Goal: Transaction & Acquisition: Download file/media

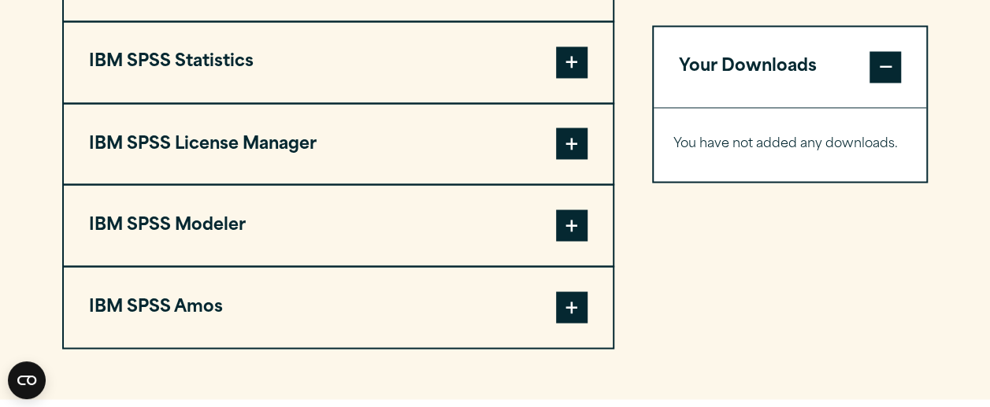
scroll to position [1325, 0]
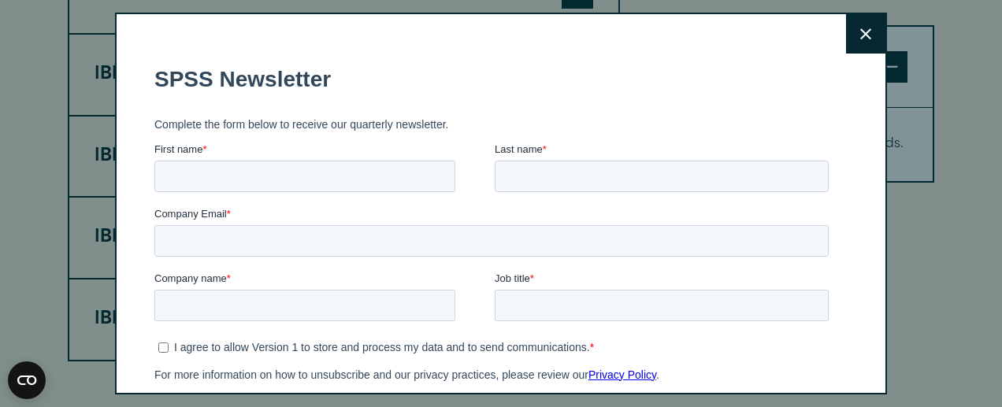
drag, startPoint x: 993, startPoint y: 68, endPoint x: 979, endPoint y: 220, distance: 152.6
click at [979, 220] on html "Consent Details [#IABV2SETTINGS#] About This website uses cookies We use cookie…" at bounding box center [501, 175] width 1002 height 3000
click at [860, 28] on icon at bounding box center [865, 34] width 11 height 12
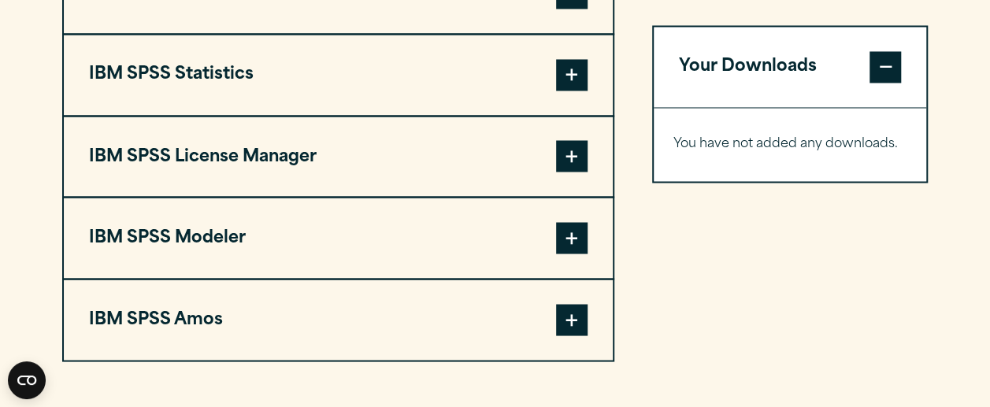
click at [559, 73] on span at bounding box center [572, 75] width 32 height 32
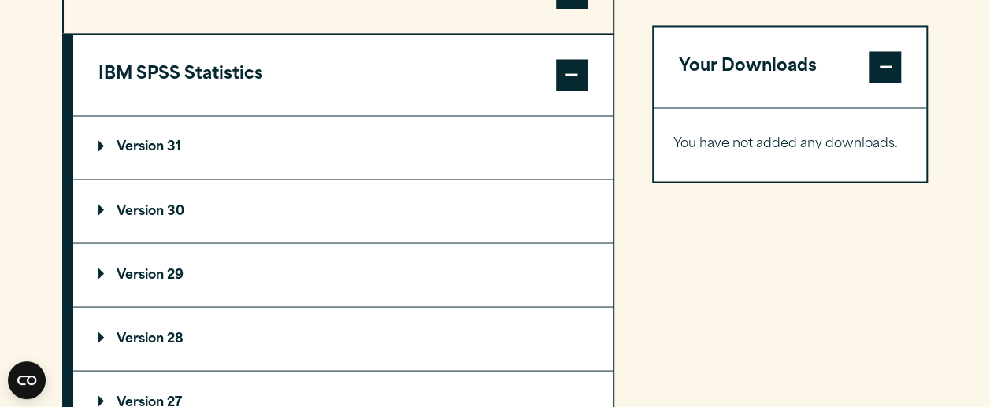
click at [148, 212] on p "Version 30" at bounding box center [141, 211] width 86 height 13
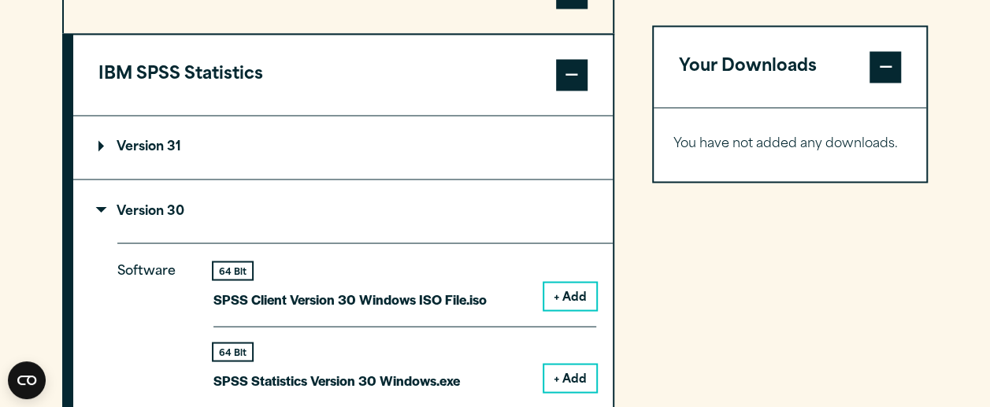
click at [990, 174] on section "Select your software downloads Use the table below to find and navigate to your…" at bounding box center [495, 309] width 990 height 1303
drag, startPoint x: 990, startPoint y: 174, endPoint x: 990, endPoint y: 191, distance: 16.5
click at [990, 191] on section "Select your software downloads Use the table below to find and navigate to your…" at bounding box center [495, 309] width 990 height 1303
click at [574, 375] on button "+ Add" at bounding box center [570, 378] width 52 height 27
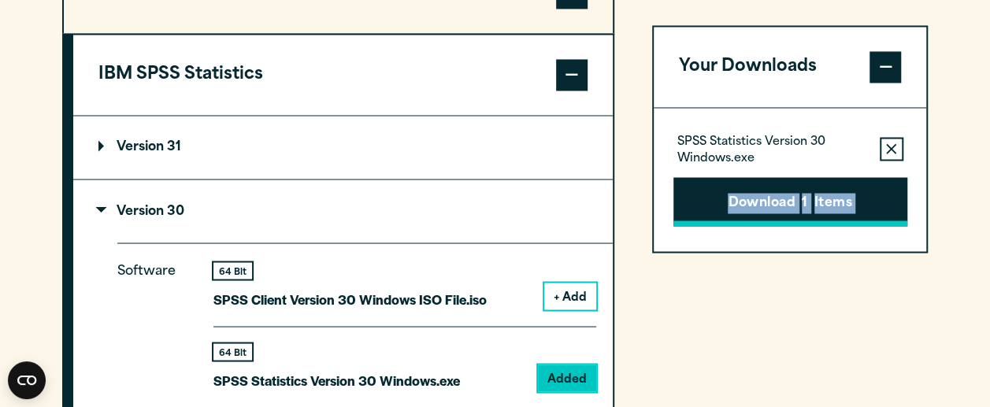
click at [779, 199] on button "Download 1 Items" at bounding box center [791, 201] width 234 height 49
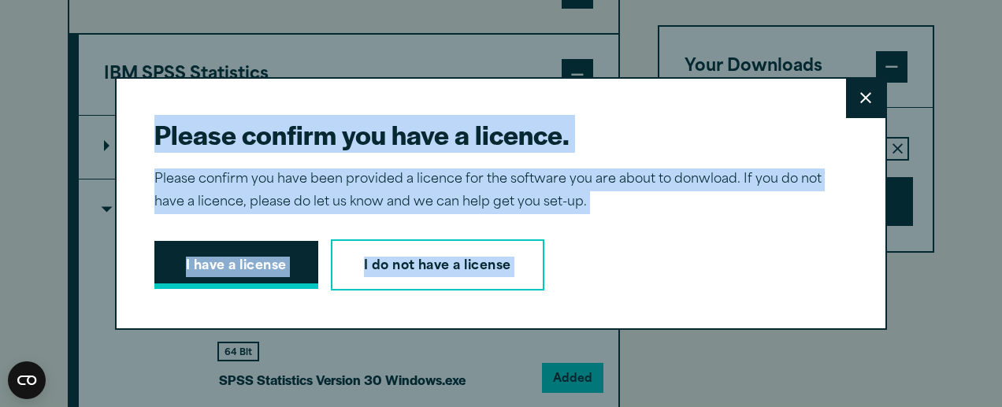
click at [199, 262] on button "I have a license" at bounding box center [236, 265] width 164 height 49
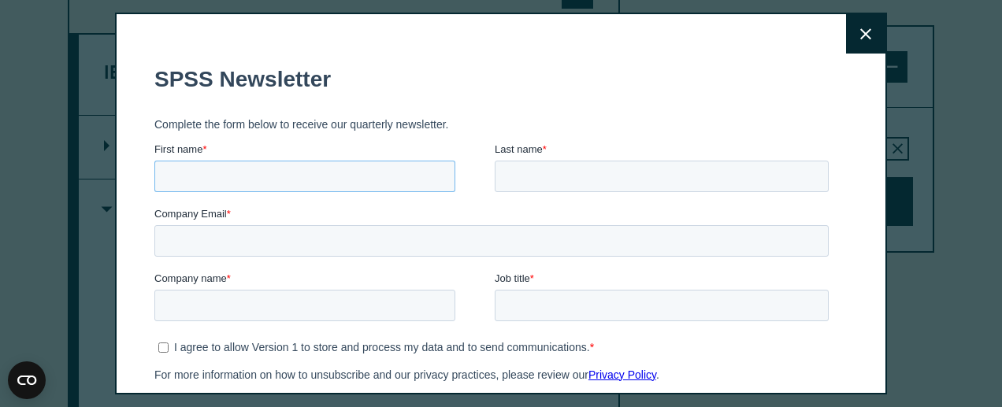
click at [258, 170] on input "First name *" at bounding box center [304, 177] width 301 height 32
type input "*"
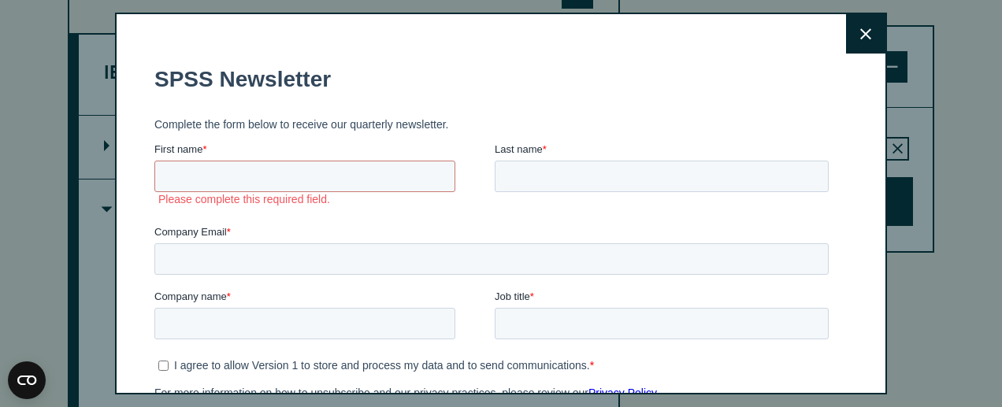
click at [846, 35] on button "Close" at bounding box center [865, 33] width 39 height 39
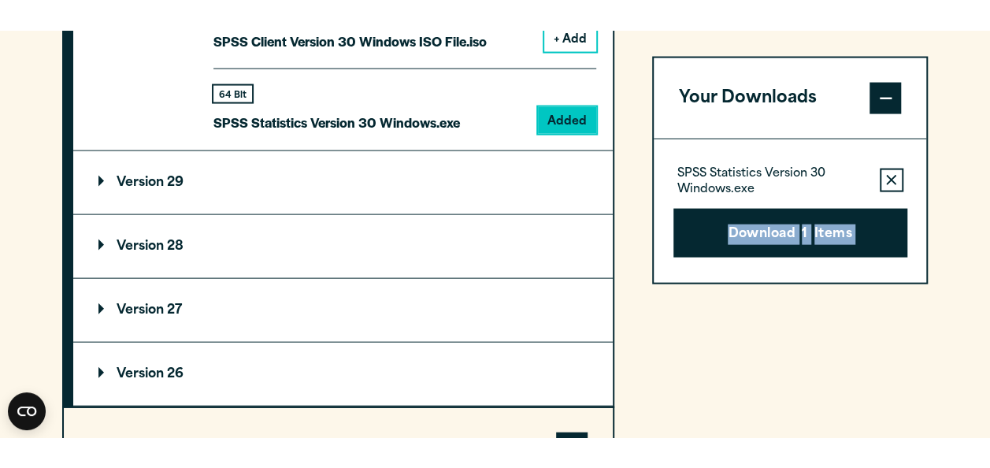
scroll to position [1599, 0]
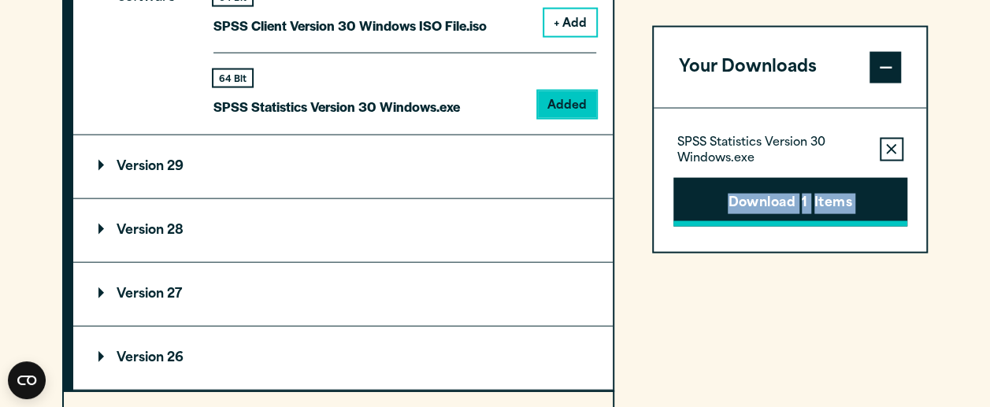
click at [761, 195] on button "Download 1 Items" at bounding box center [791, 201] width 234 height 49
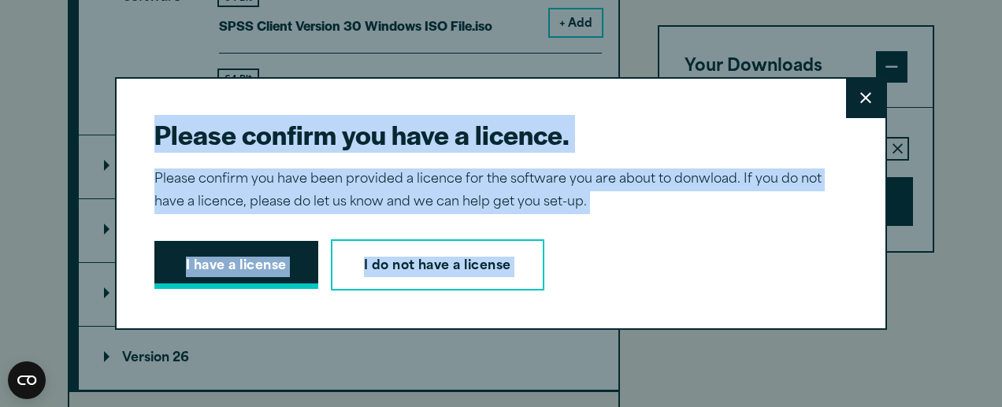
click at [250, 259] on button "I have a license" at bounding box center [236, 265] width 164 height 49
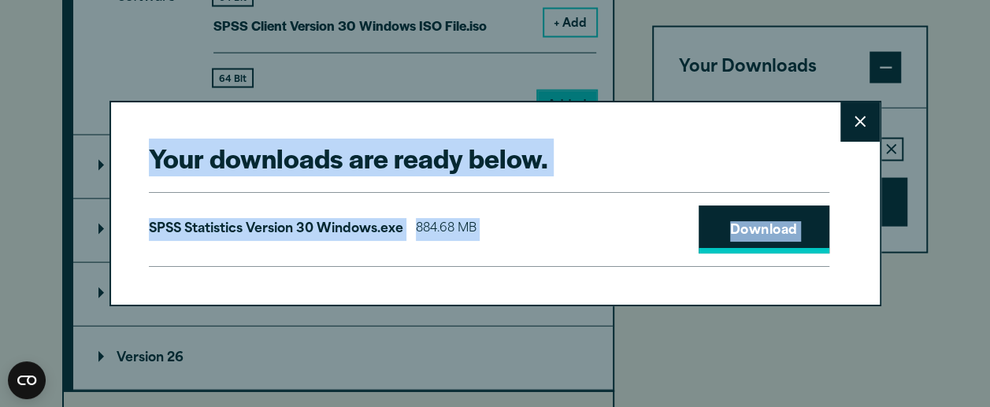
click at [758, 226] on link "Download" at bounding box center [764, 230] width 131 height 49
click at [799, 135] on div "Your downloads are ready below. Close SPSS Statistics Version 30 Windows.exe 88…" at bounding box center [496, 204] width 772 height 206
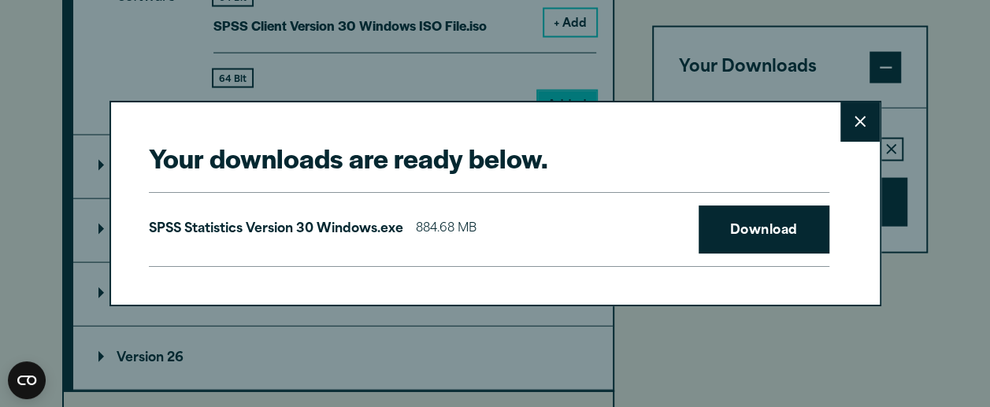
click at [873, 133] on button "Close" at bounding box center [860, 121] width 39 height 39
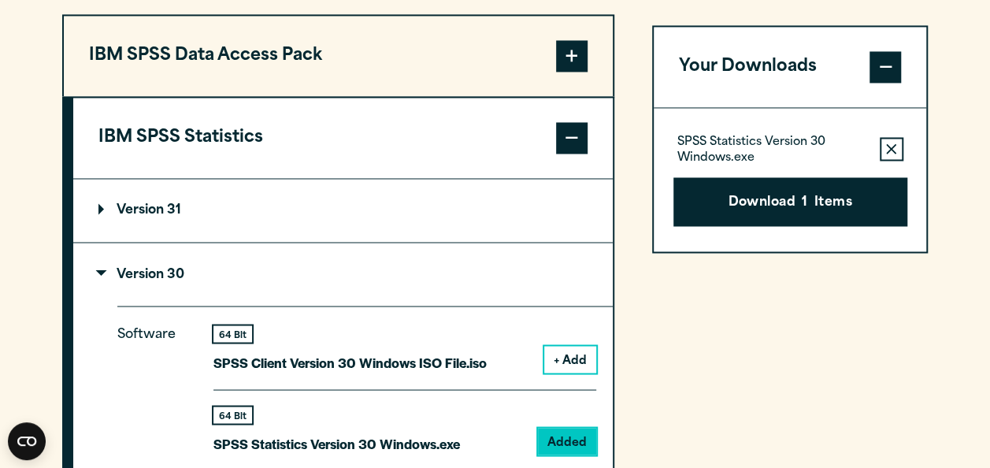
scroll to position [1301, 0]
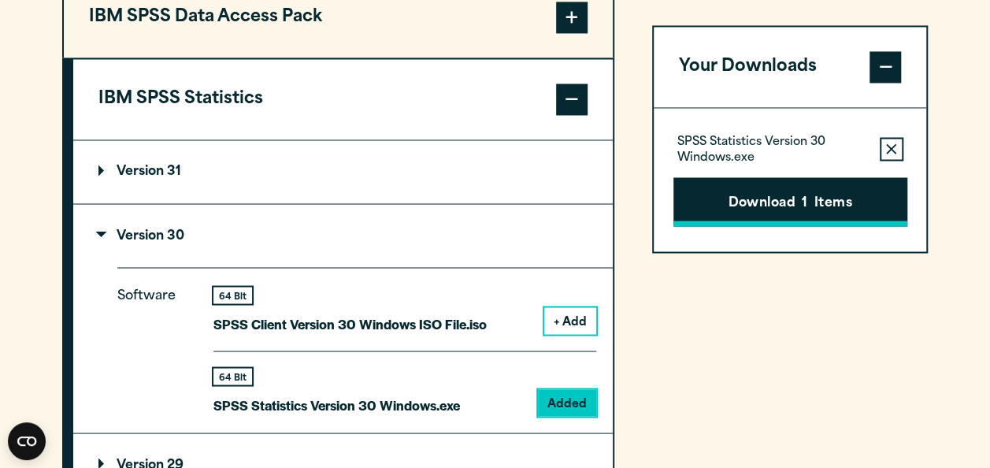
click at [836, 192] on button "Download 1 Items" at bounding box center [791, 201] width 234 height 49
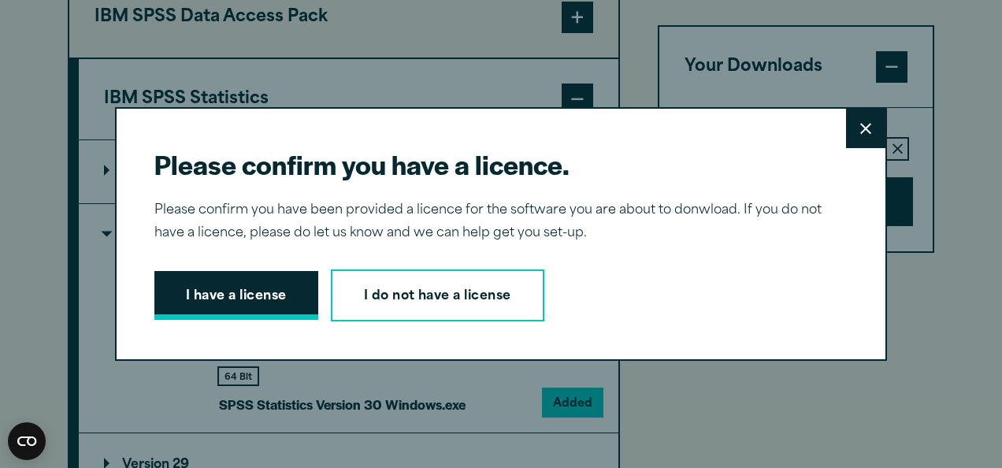
click at [251, 288] on button "I have a license" at bounding box center [236, 295] width 164 height 49
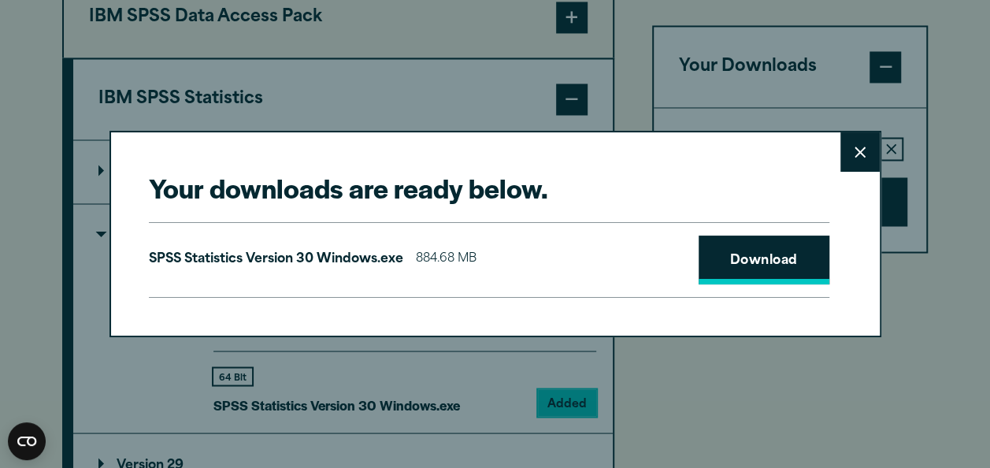
click at [774, 252] on link "Download" at bounding box center [764, 260] width 131 height 49
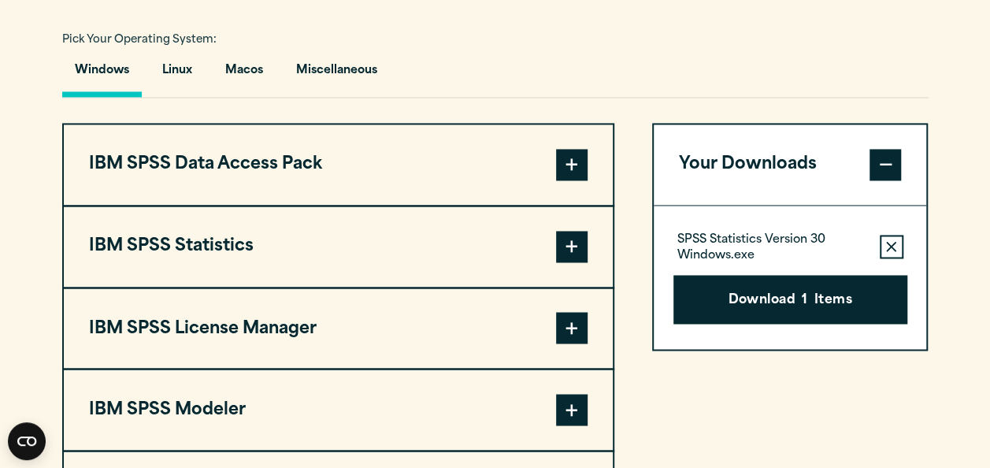
scroll to position [1157, 0]
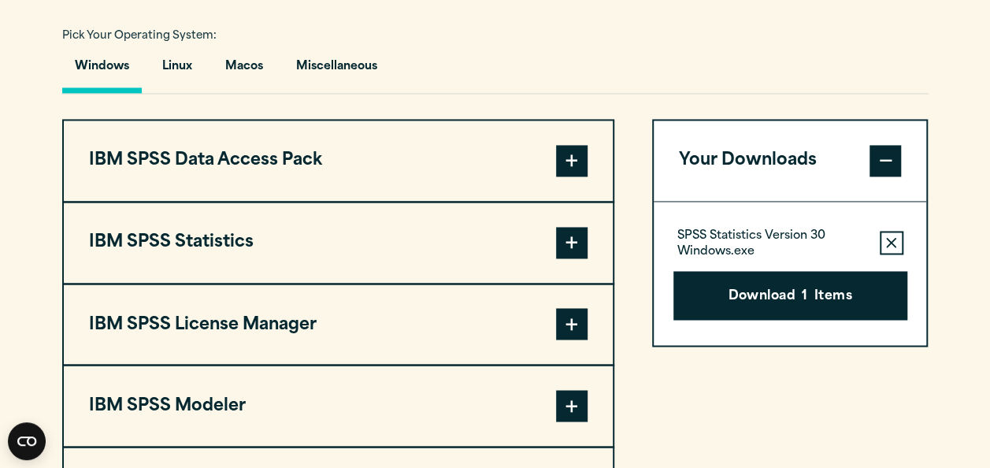
click at [573, 241] on span at bounding box center [572, 243] width 32 height 32
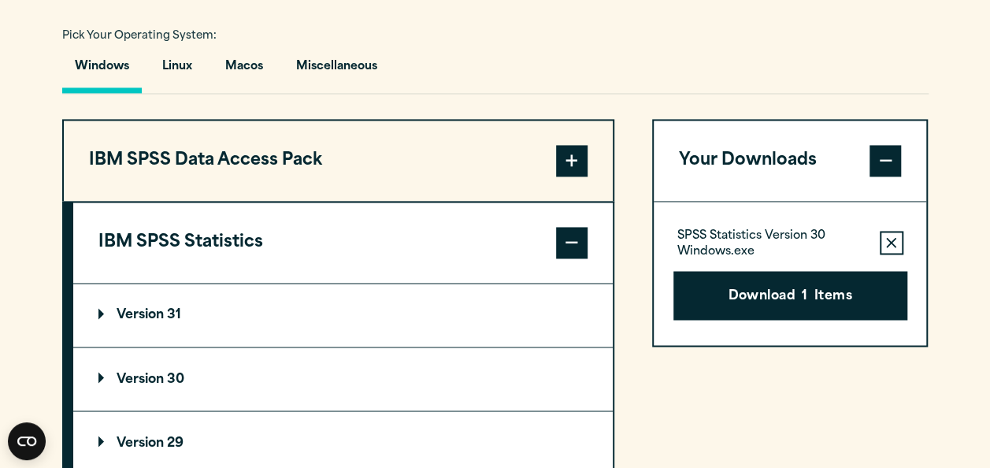
click at [172, 376] on p "Version 30" at bounding box center [141, 379] width 86 height 13
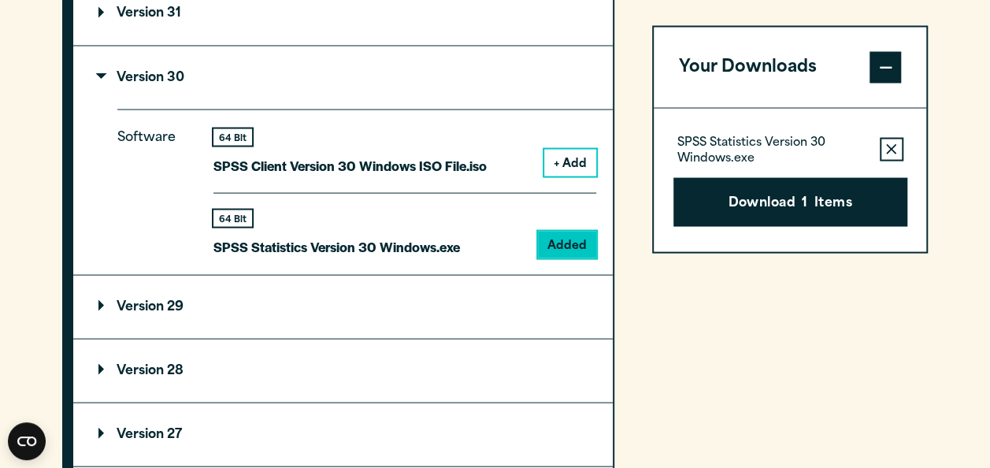
scroll to position [1476, 0]
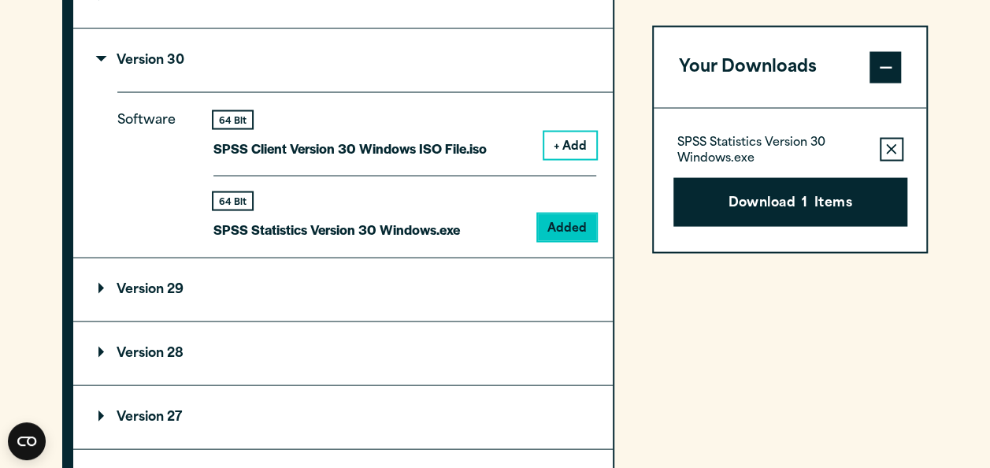
click at [745, 348] on div "Your Downloads SPSS Statistics Version 30 Windows.exe Remove this item from you…" at bounding box center [790, 280] width 277 height 960
